Goal: Book appointment/travel/reservation

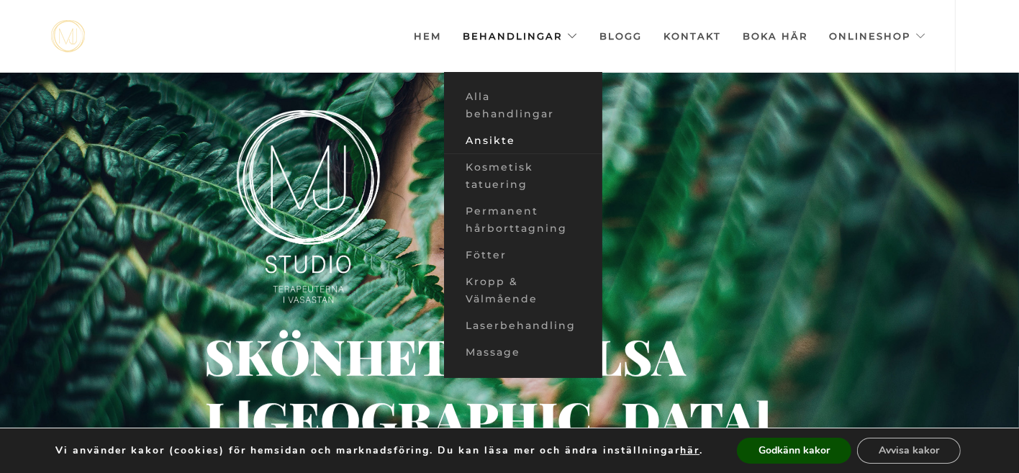
click at [506, 141] on link "Ansikte" at bounding box center [523, 140] width 158 height 27
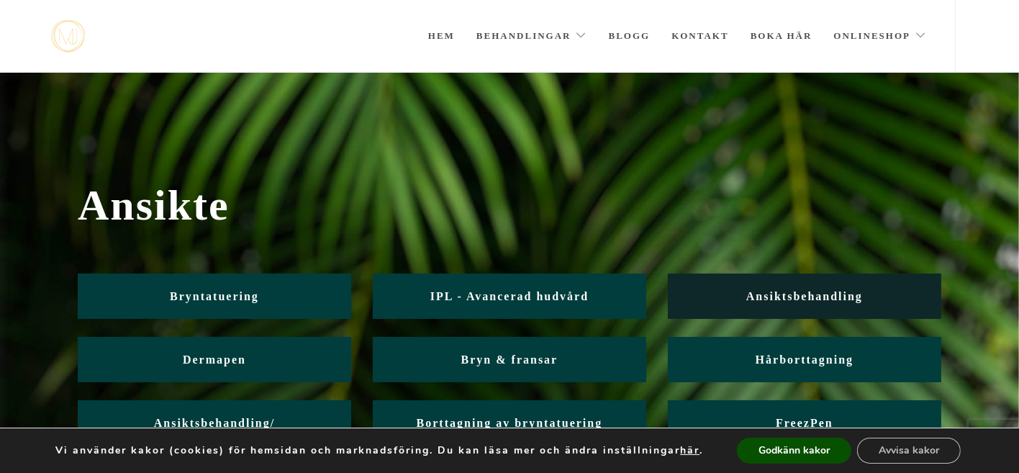
click at [794, 302] on link "Ansiktsbehandling" at bounding box center [804, 295] width 273 height 45
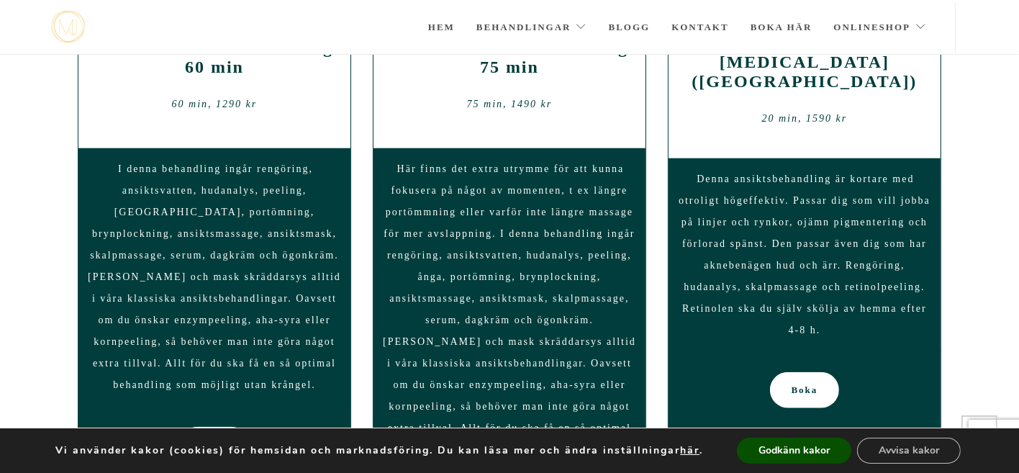
scroll to position [1235, 0]
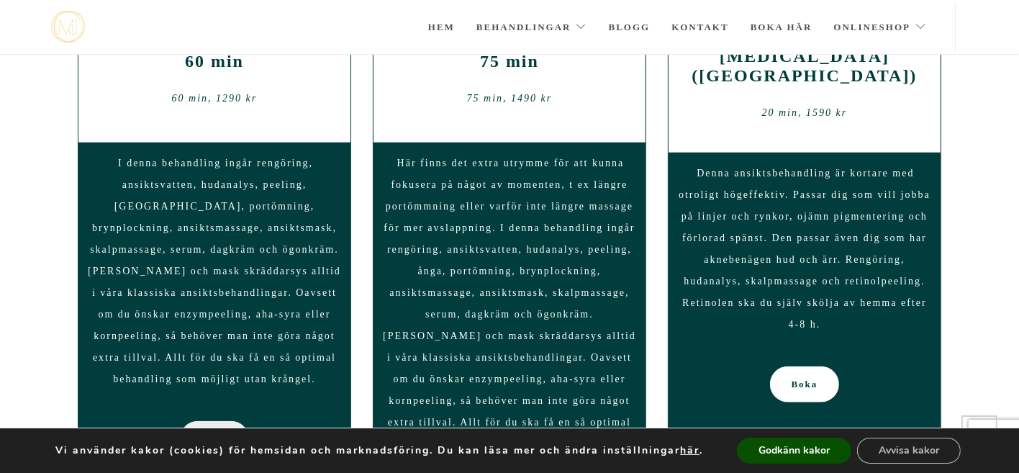
click at [214, 421] on span "Boka" at bounding box center [214, 439] width 27 height 36
